Goal: Task Accomplishment & Management: Complete application form

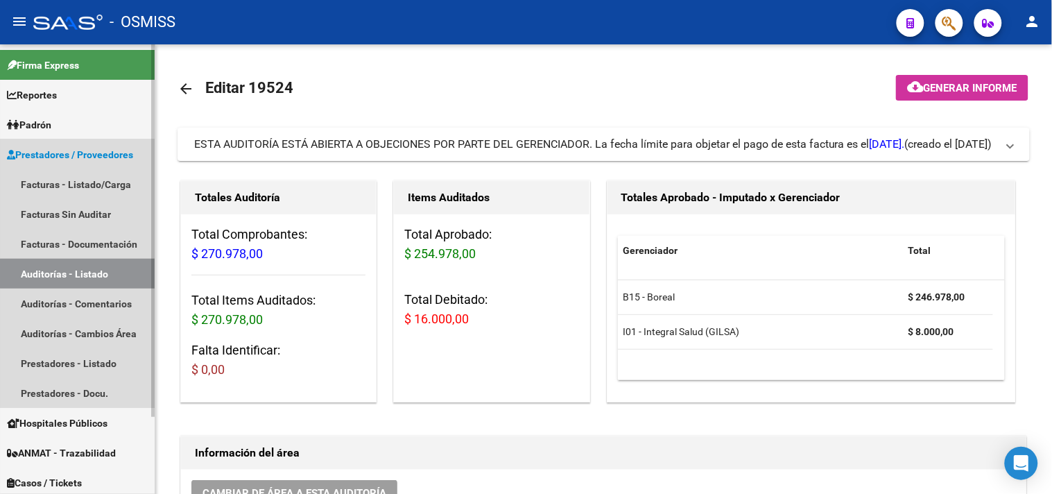
click at [80, 272] on link "Auditorías - Listado" at bounding box center [77, 274] width 155 height 30
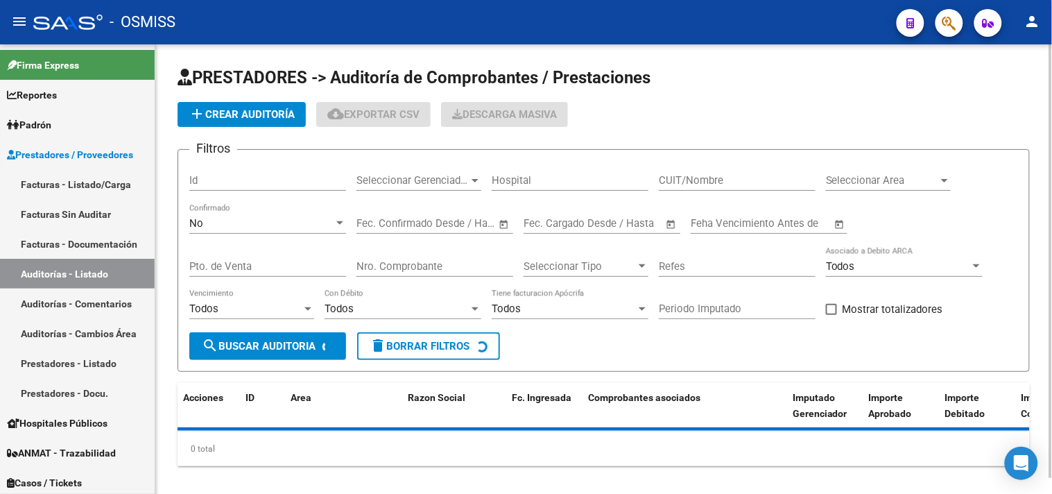
click at [98, 175] on link "Facturas - Listado/Carga" at bounding box center [77, 184] width 155 height 30
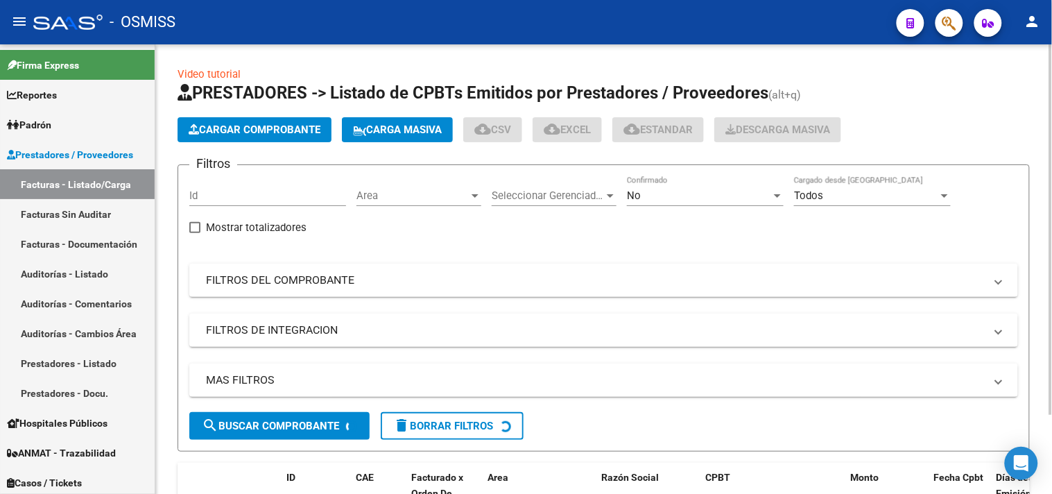
click at [262, 125] on span "Cargar Comprobante" at bounding box center [255, 129] width 132 height 12
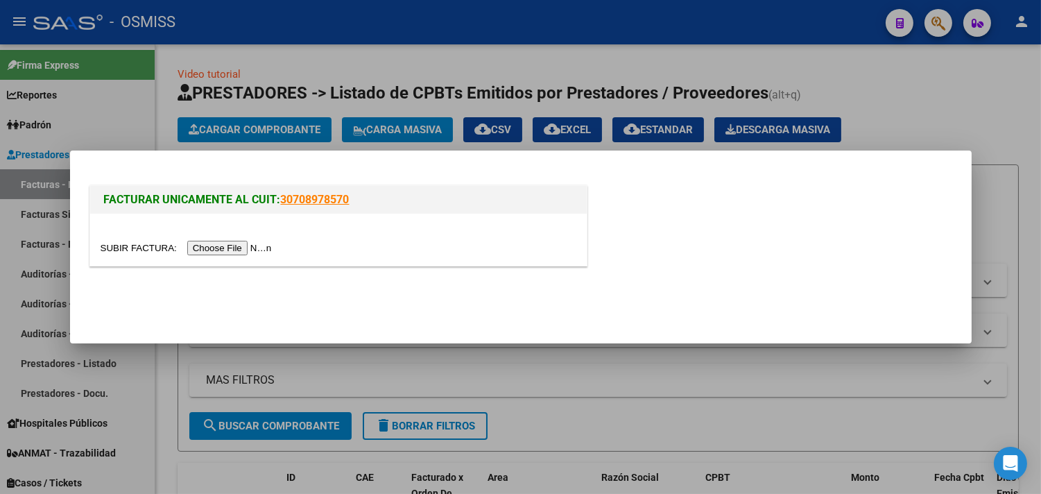
click at [250, 246] on input "file" at bounding box center [188, 248] width 175 height 15
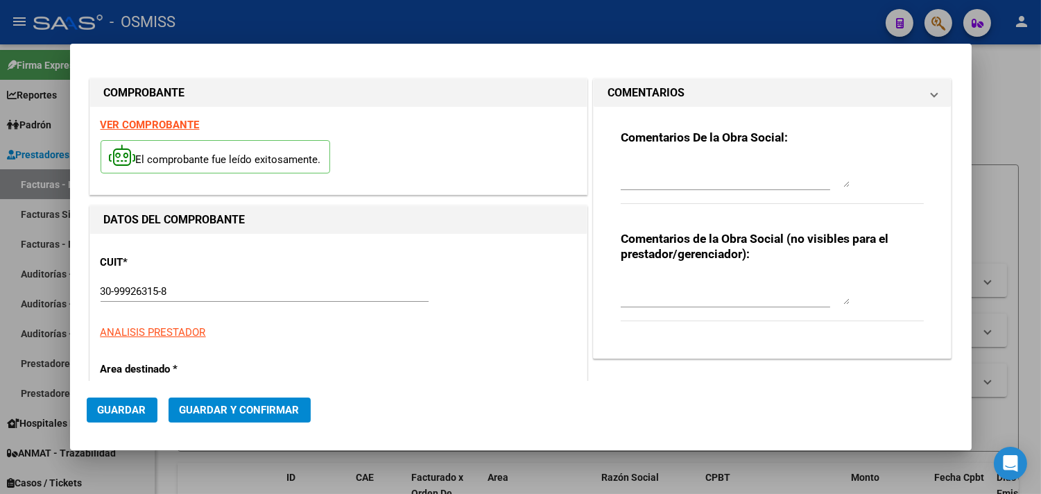
type input "[DATE]"
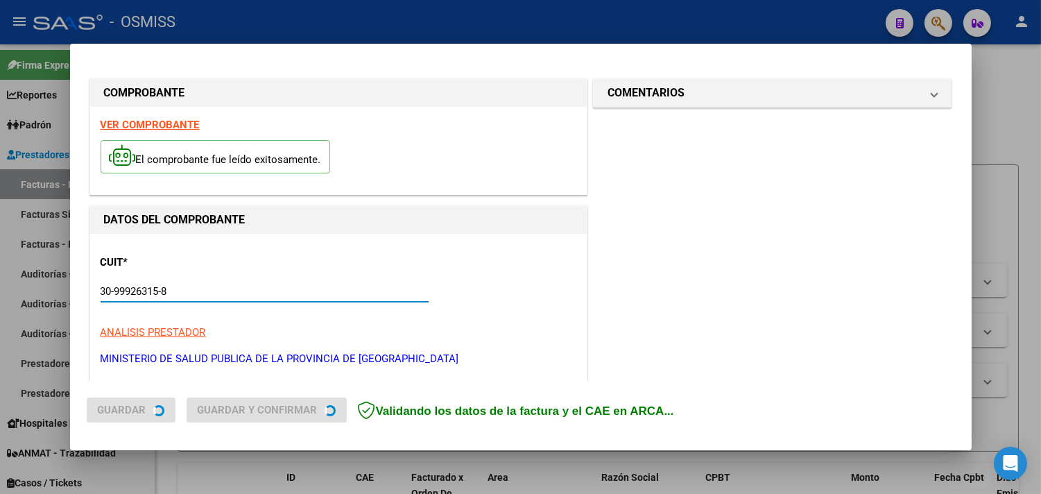
click at [199, 288] on input "30-99926315-8" at bounding box center [265, 291] width 328 height 12
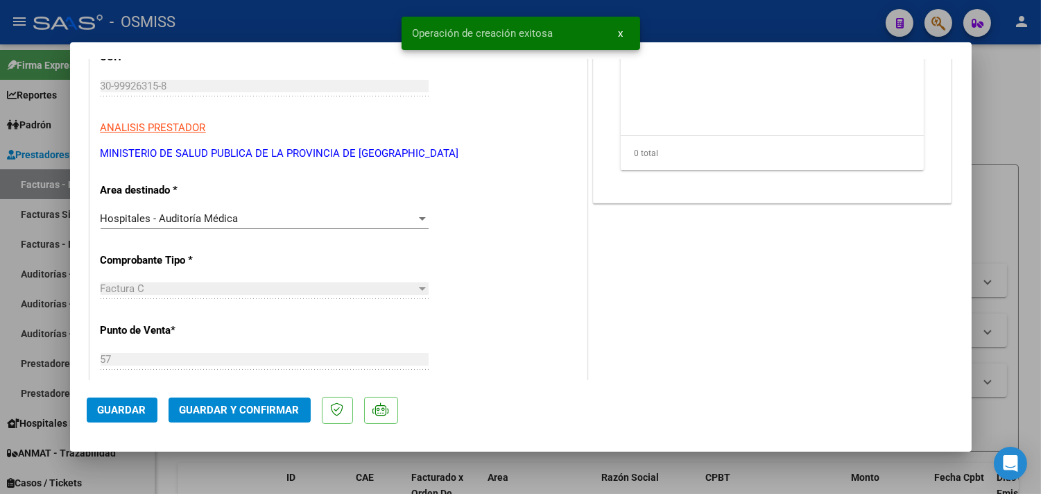
scroll to position [308, 0]
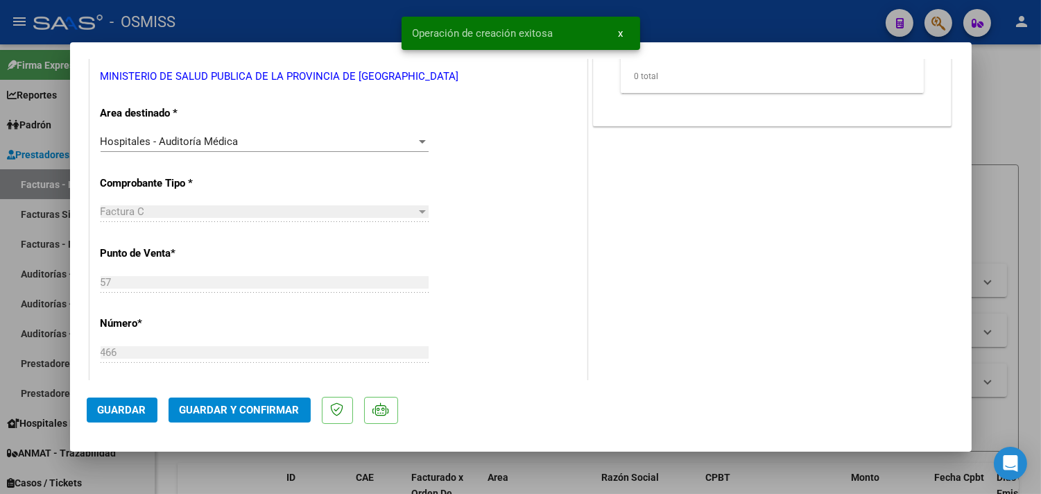
click at [196, 143] on span "Hospitales - Auditoría Médica" at bounding box center [170, 141] width 138 height 12
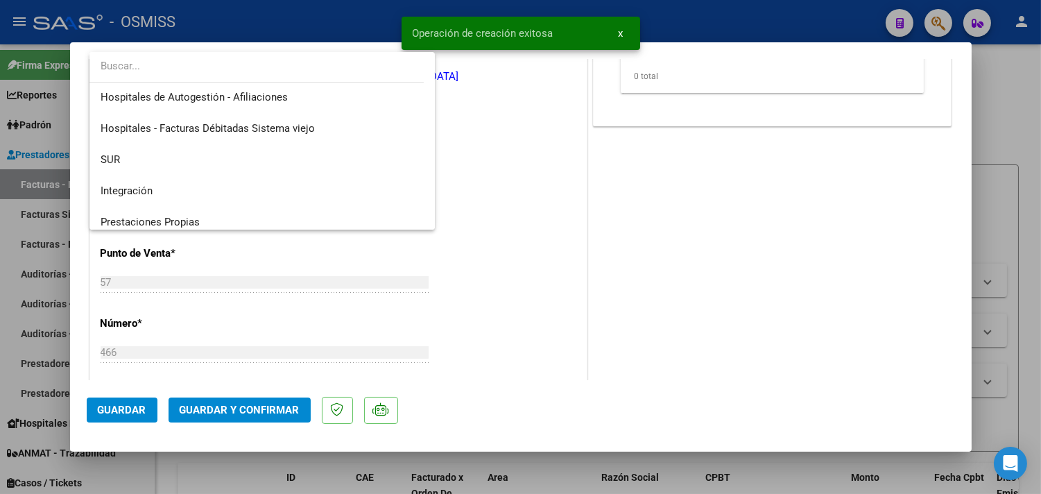
scroll to position [0, 0]
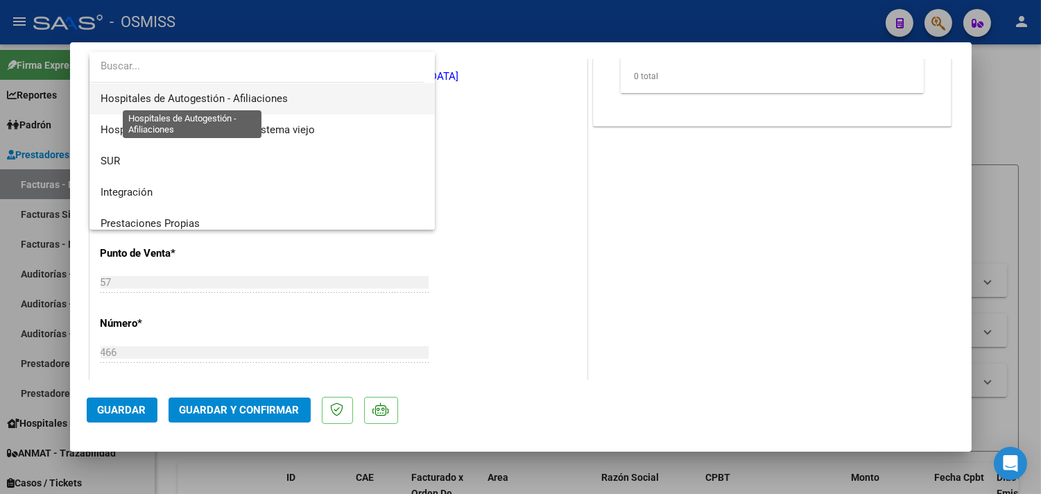
click at [209, 98] on span "Hospitales de Autogestión - Afiliaciones" at bounding box center [194, 98] width 187 height 12
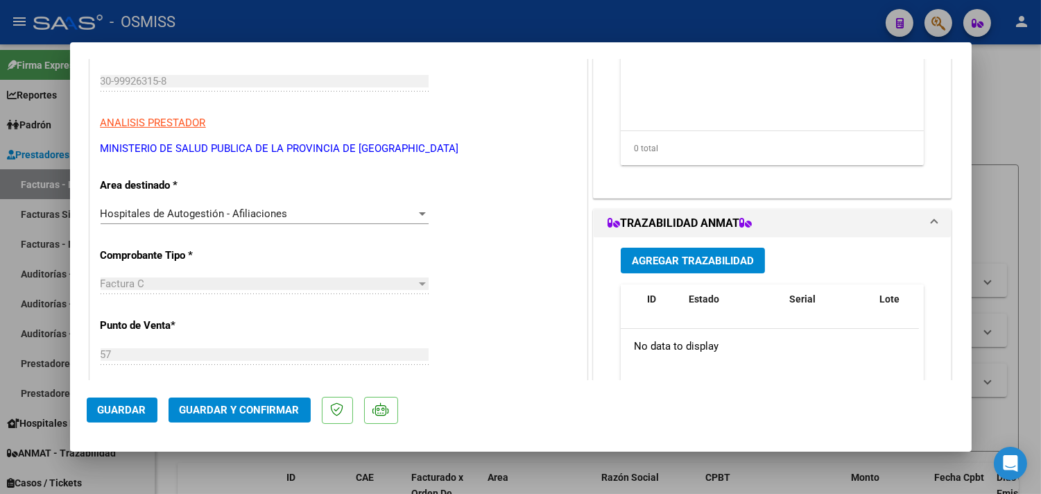
scroll to position [231, 0]
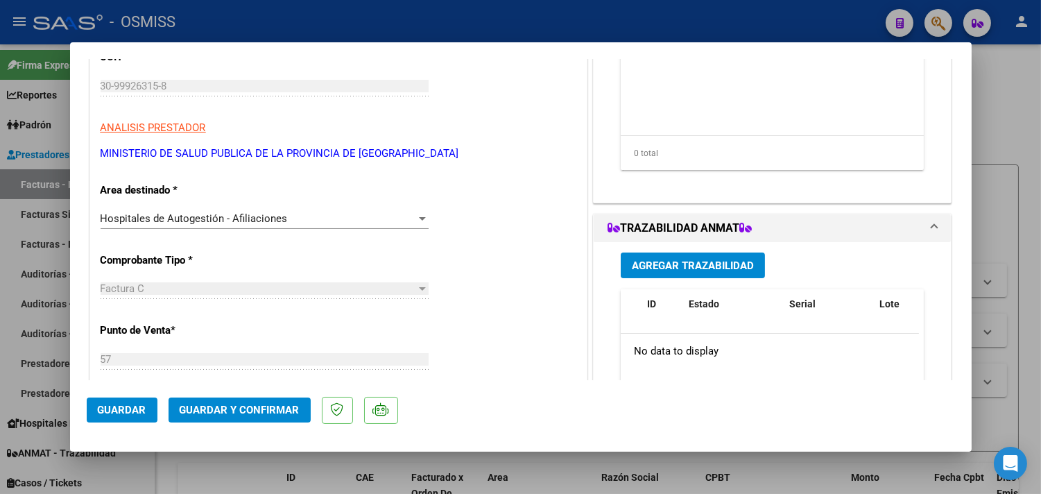
click at [267, 397] on mat-dialog-actions "Guardar Guardar y Confirmar" at bounding box center [521, 407] width 868 height 55
click at [270, 412] on span "Guardar y Confirmar" at bounding box center [240, 410] width 120 height 12
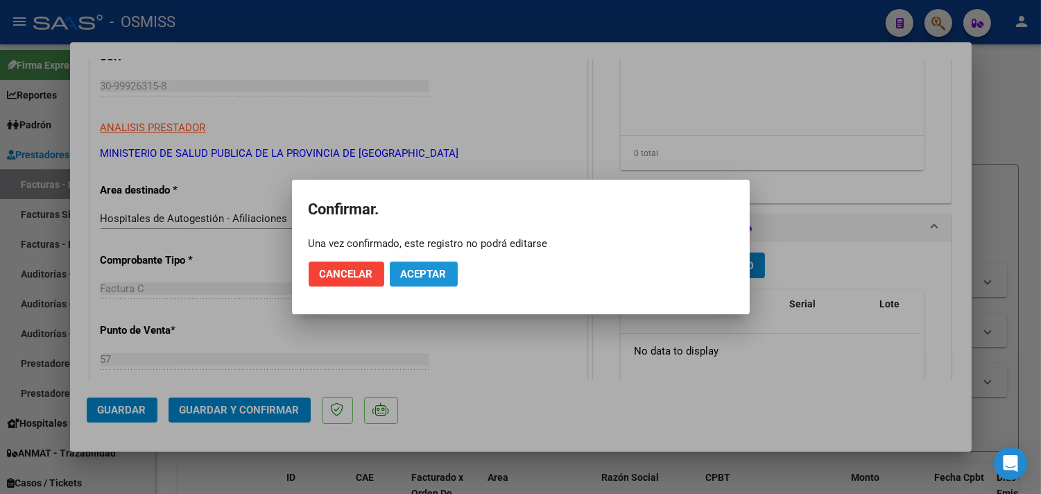
click at [410, 279] on span "Aceptar" at bounding box center [424, 274] width 46 height 12
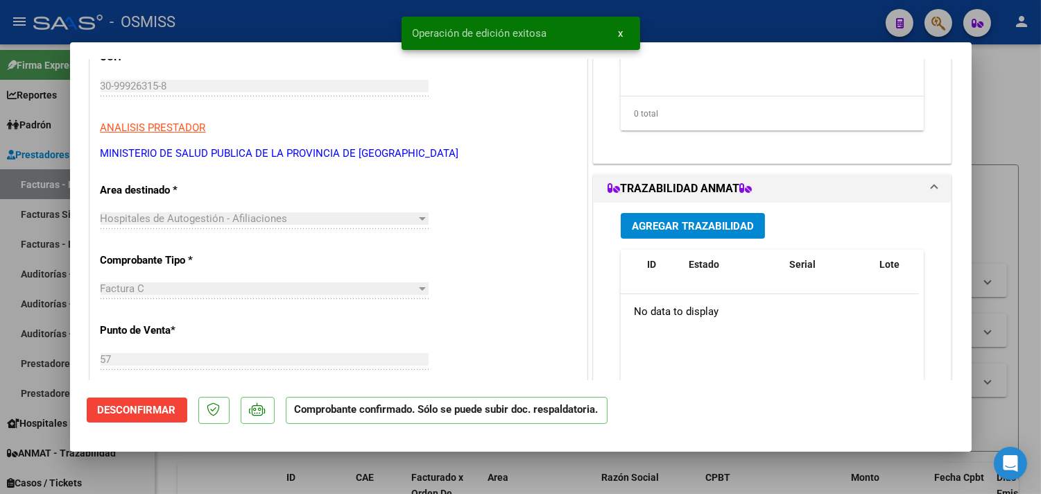
click at [1016, 126] on div at bounding box center [520, 247] width 1041 height 494
type input "$ 0,00"
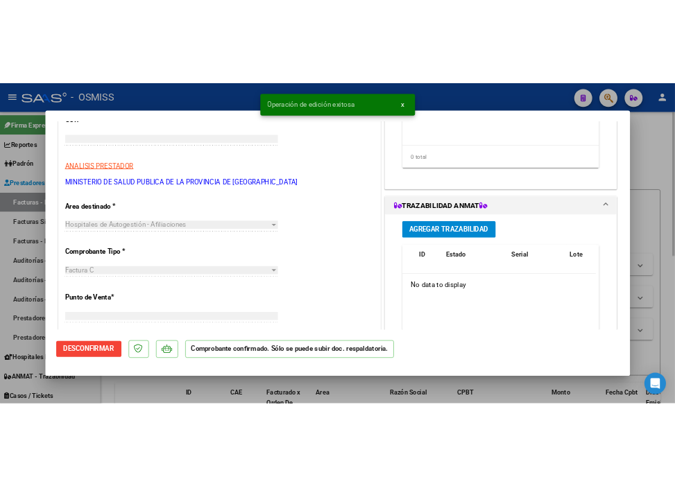
scroll to position [189, 0]
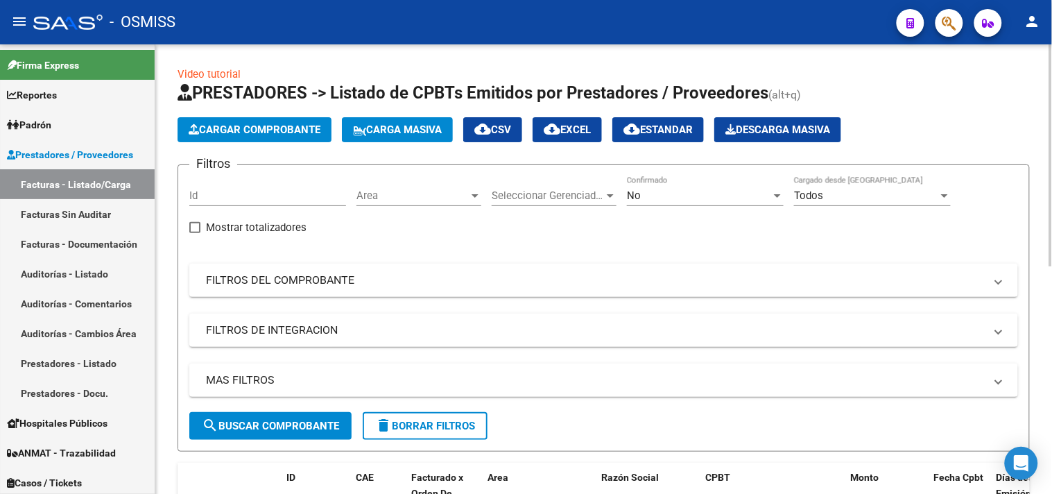
click at [282, 139] on button "Cargar Comprobante" at bounding box center [255, 129] width 154 height 25
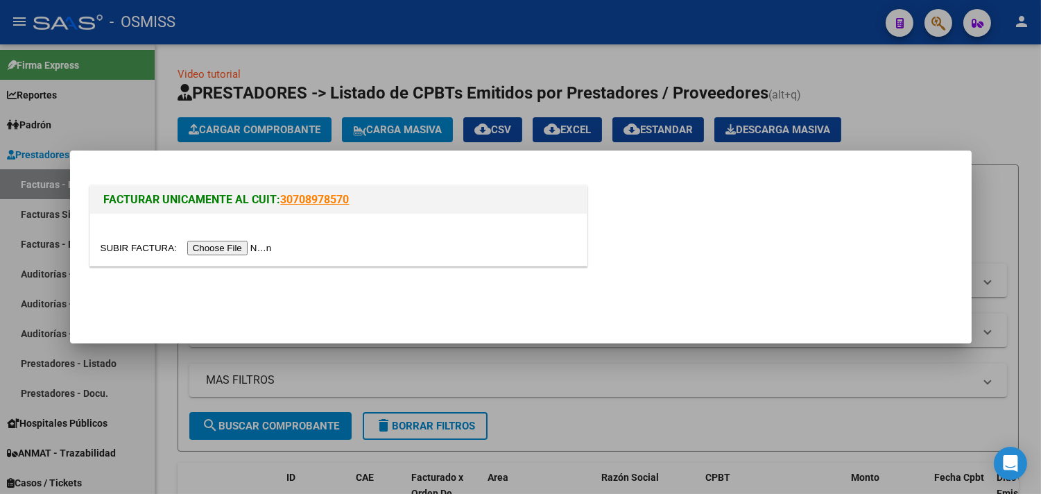
click at [243, 247] on input "file" at bounding box center [188, 248] width 175 height 15
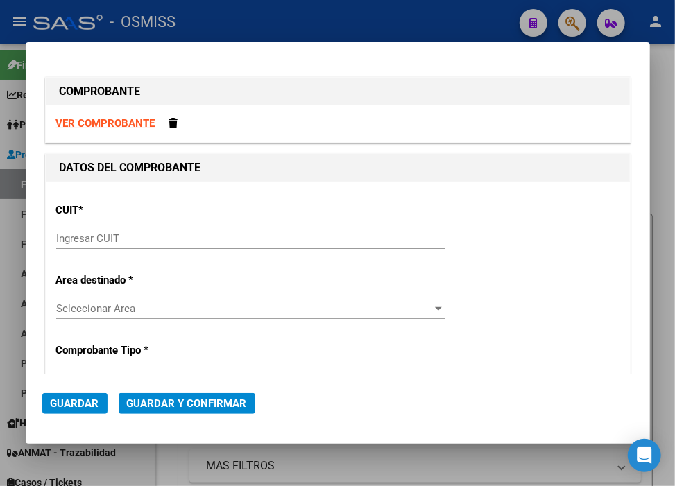
click at [107, 244] on input "Ingresar CUIT" at bounding box center [250, 238] width 388 height 12
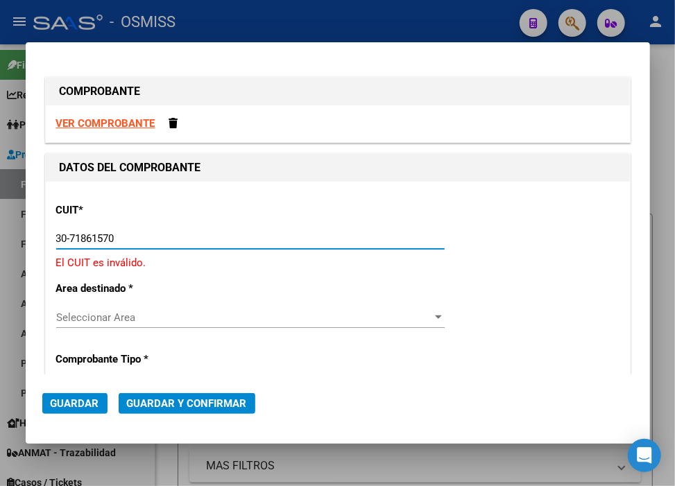
type input "30-71861570-0"
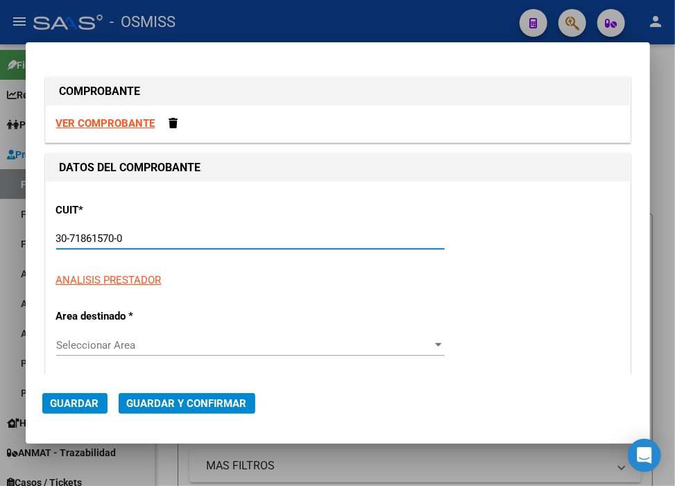
type input "0"
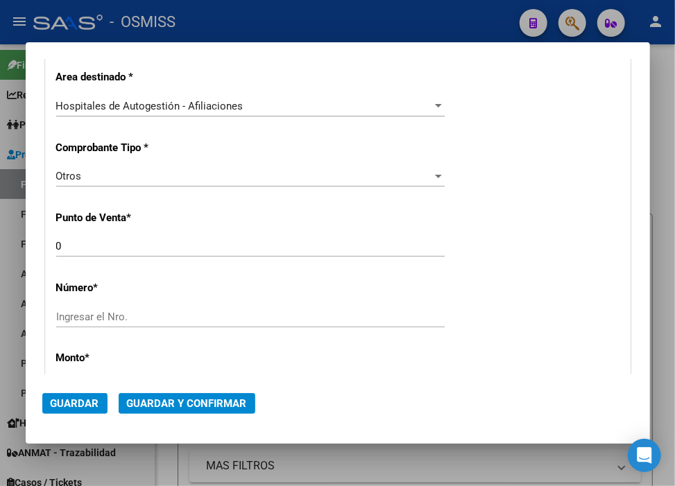
scroll to position [308, 0]
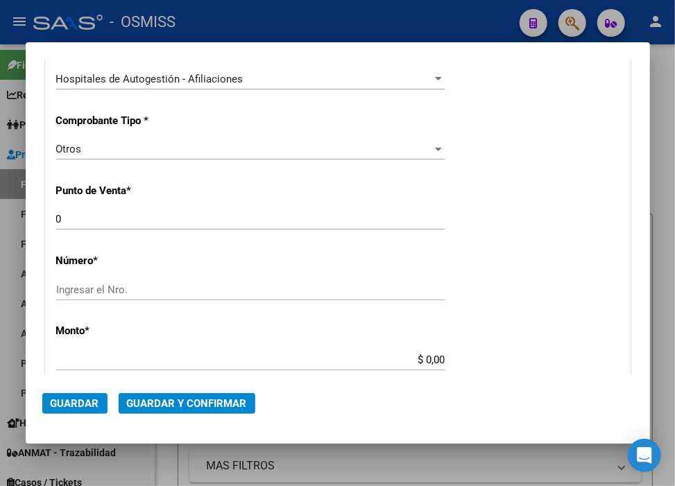
type input "30-71861570-0"
click at [167, 286] on input "Ingresar el Nro." at bounding box center [250, 290] width 388 height 12
paste input "31529"
type input "31529"
click at [421, 359] on input "$ 0,00" at bounding box center [250, 360] width 388 height 12
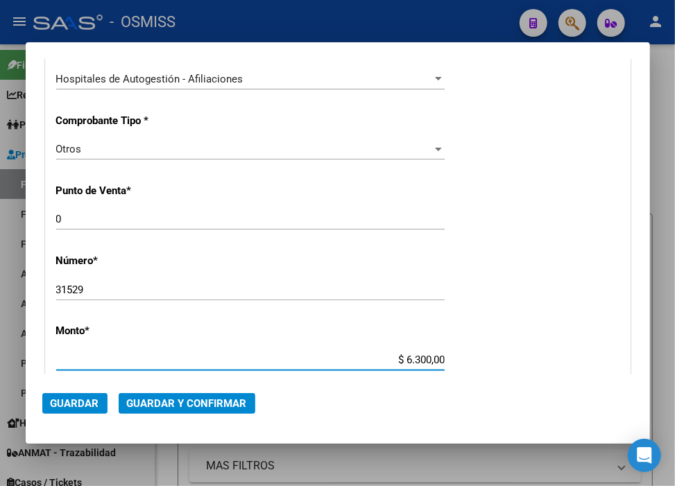
type input "$ 63.000,00"
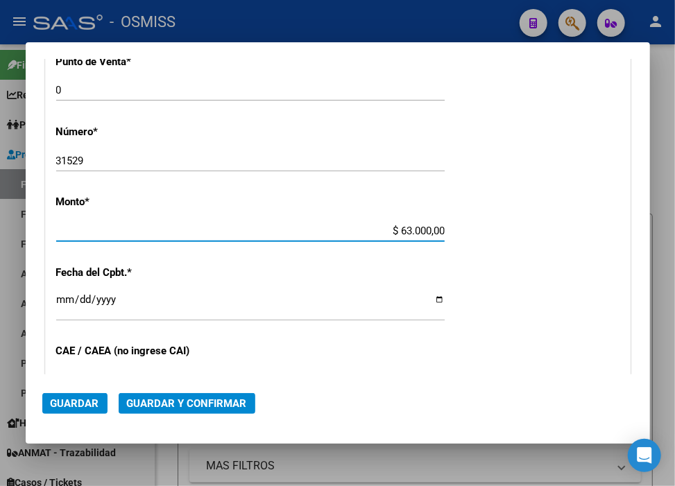
scroll to position [462, 0]
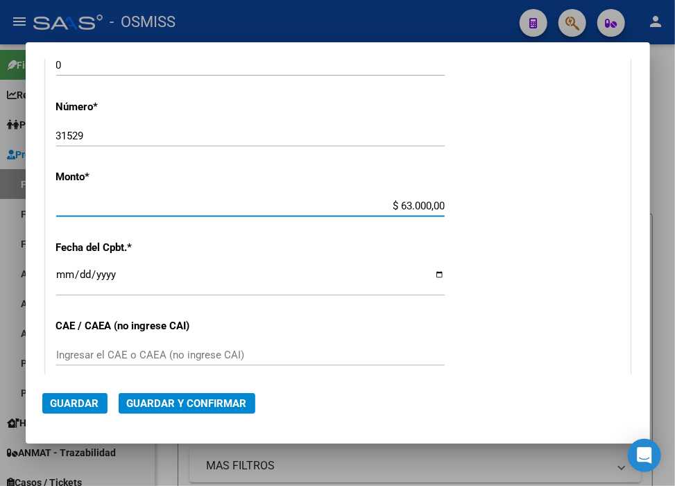
click at [64, 276] on input "Ingresar la fecha" at bounding box center [250, 280] width 388 height 22
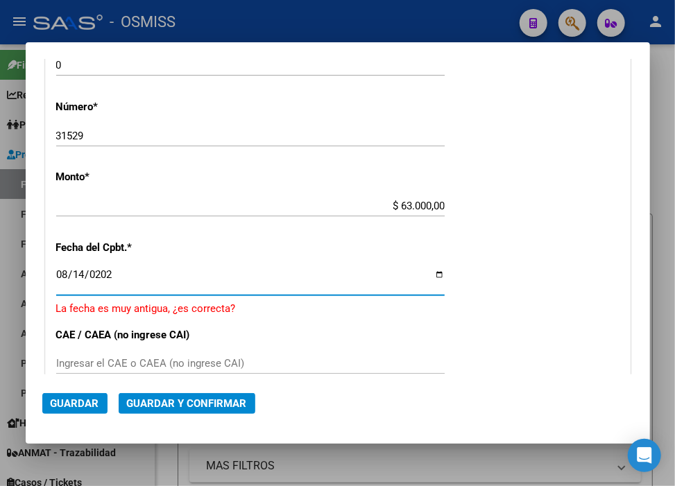
type input "[DATE]"
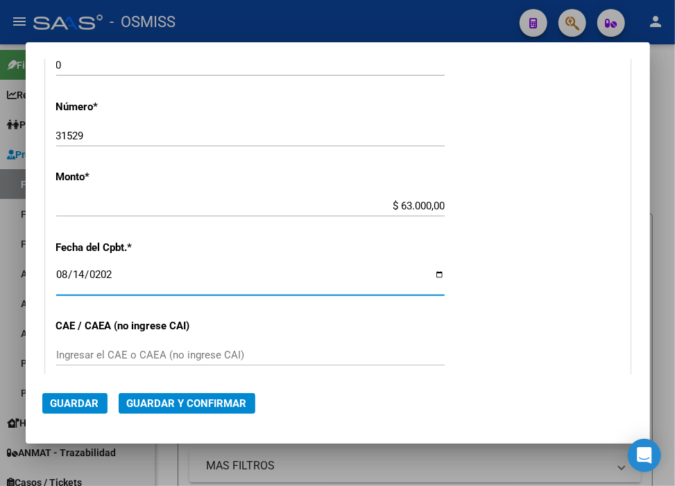
click at [199, 407] on span "Guardar y Confirmar" at bounding box center [187, 403] width 120 height 12
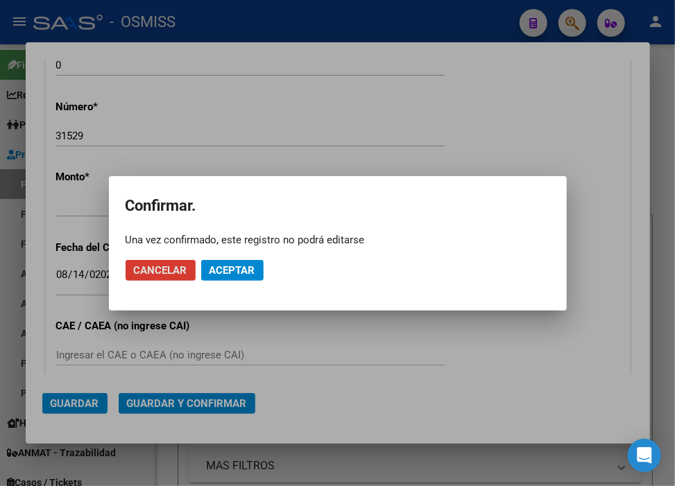
click at [260, 268] on button "Aceptar" at bounding box center [232, 270] width 62 height 21
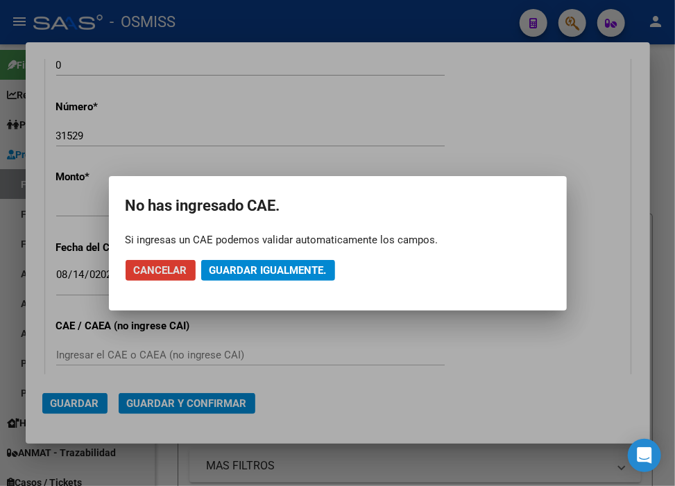
click at [258, 266] on span "Guardar igualmente." at bounding box center [267, 270] width 117 height 12
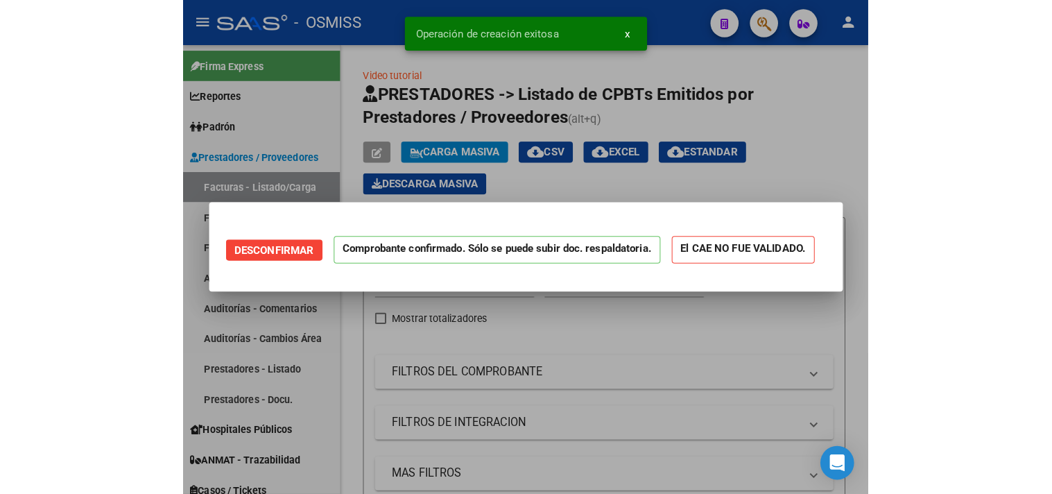
scroll to position [0, 0]
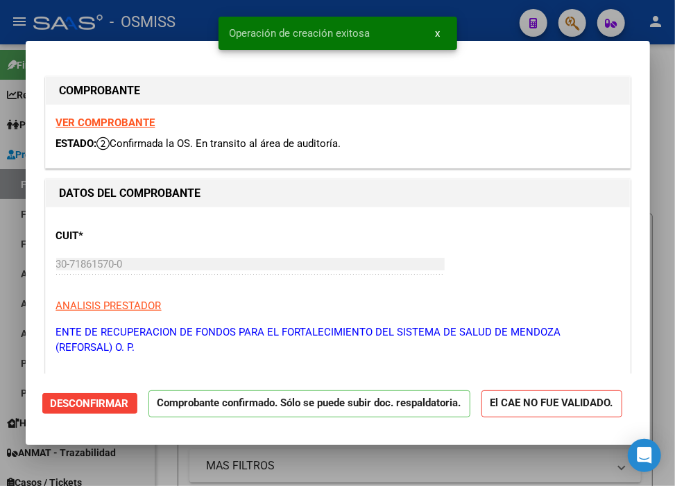
type input "[DATE]"
click at [467, 14] on div "Operación de creación exitosa x" at bounding box center [338, 33] width 272 height 67
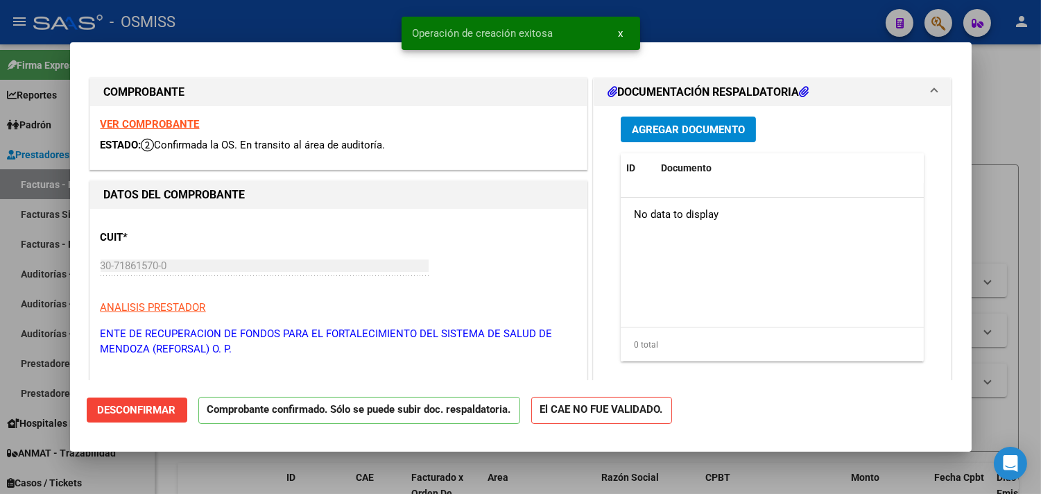
click at [863, 26] on div at bounding box center [520, 247] width 1041 height 494
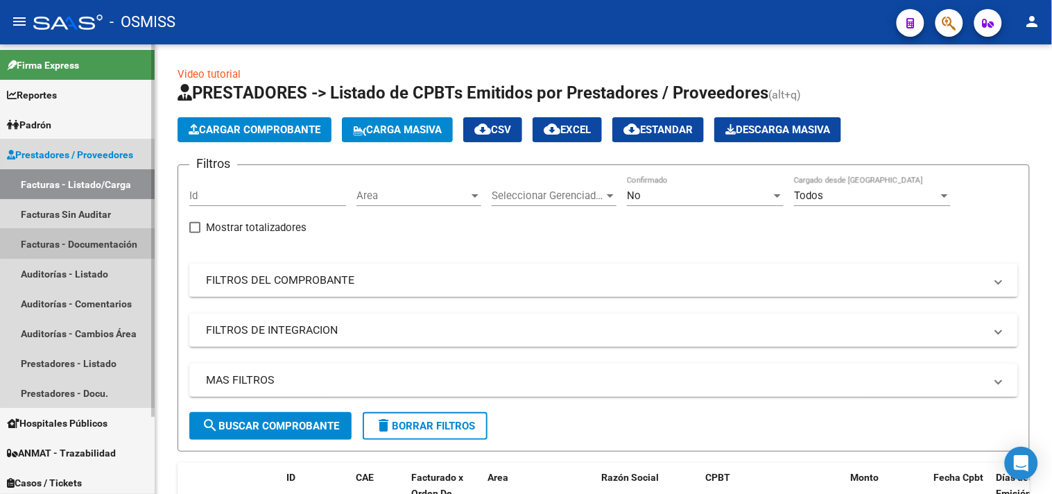
click at [85, 236] on link "Facturas - Documentación" at bounding box center [77, 244] width 155 height 30
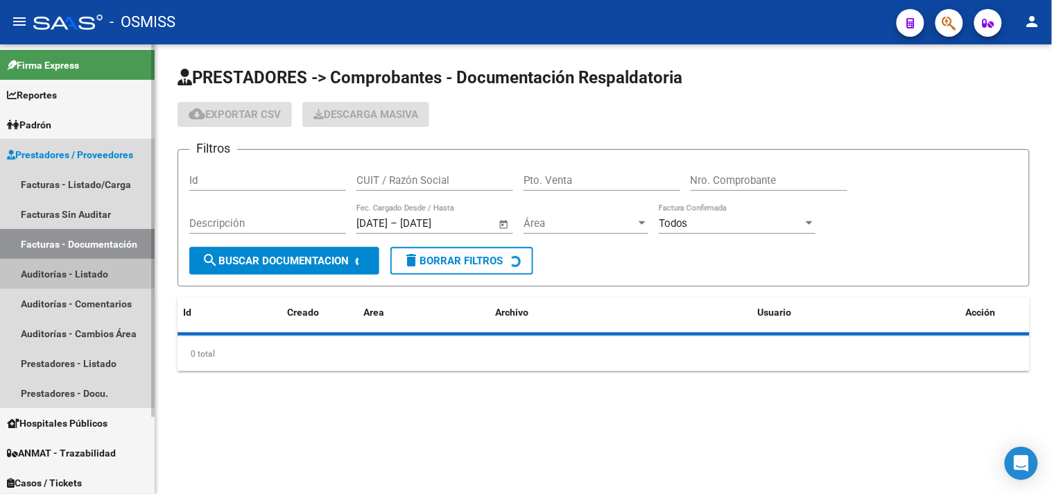
click at [75, 261] on link "Auditorías - Listado" at bounding box center [77, 274] width 155 height 30
